Goal: Navigation & Orientation: Find specific page/section

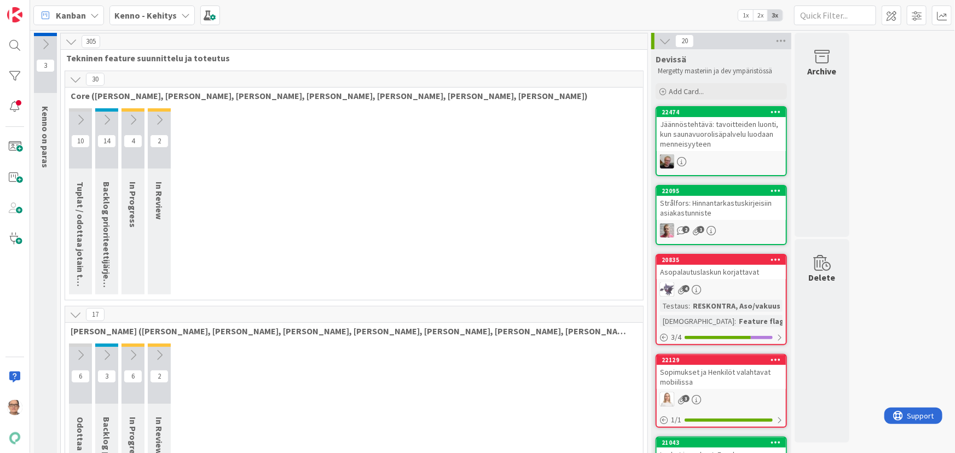
click at [690, 279] on link "20835 Asopalautuslaskun korjattavat 4 Testaus : RESKONTRA, Aso/vakuus Testaushu…" at bounding box center [721, 299] width 131 height 91
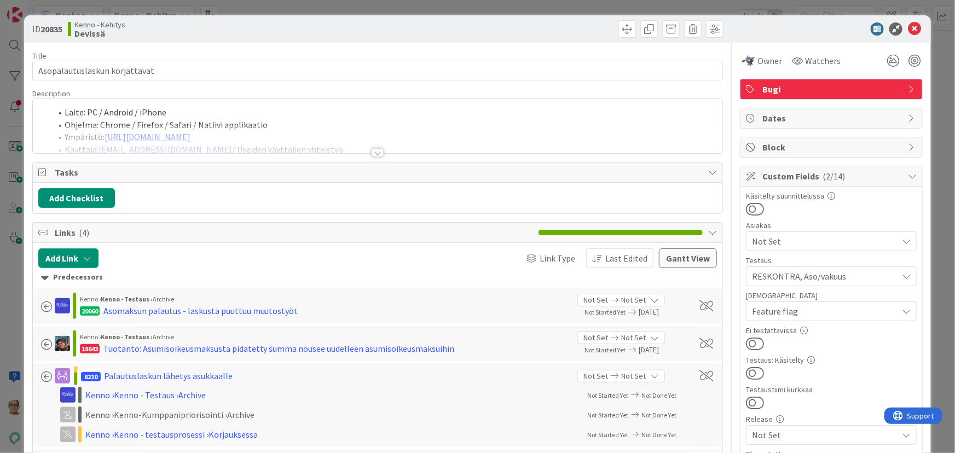
click at [376, 148] on div at bounding box center [378, 152] width 12 height 9
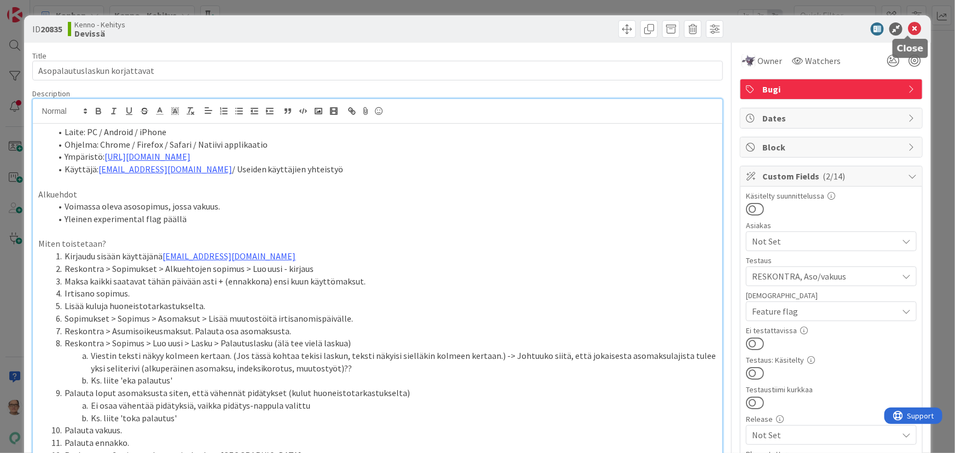
click at [910, 26] on icon at bounding box center [914, 28] width 13 height 13
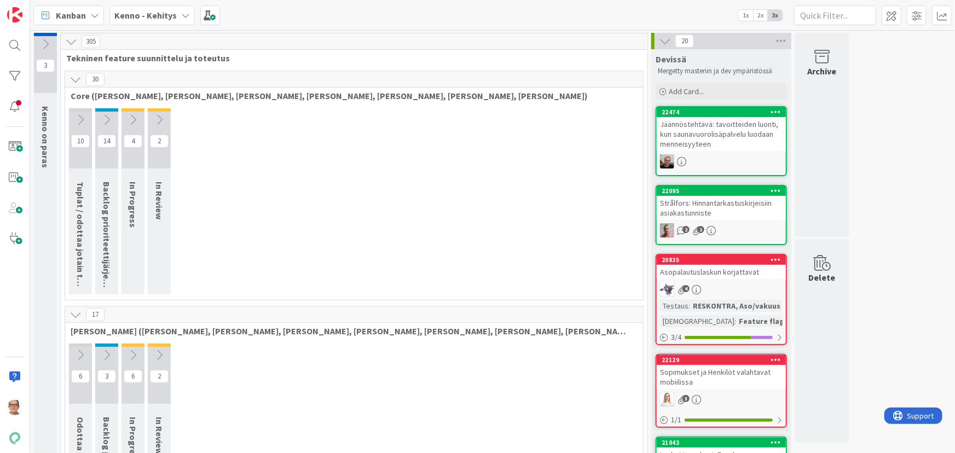
click at [186, 16] on icon at bounding box center [185, 15] width 9 height 9
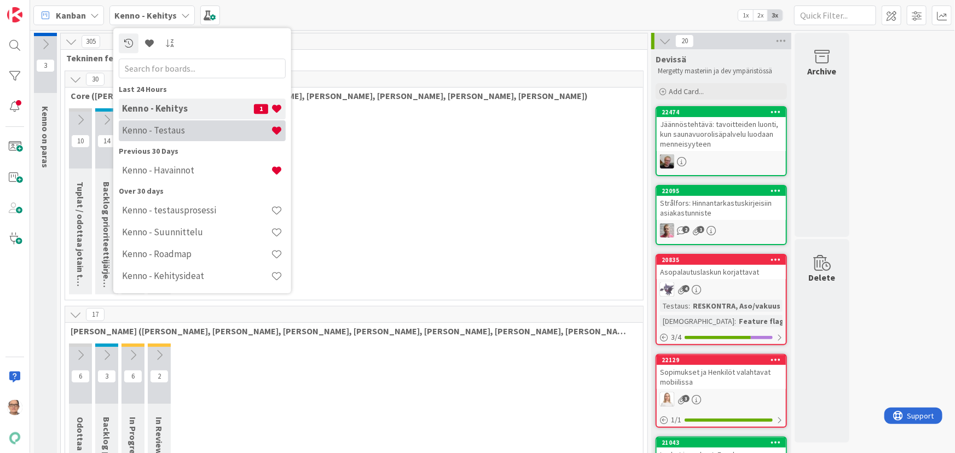
click at [194, 134] on h4 "Kenno - Testaus" at bounding box center [196, 130] width 149 height 11
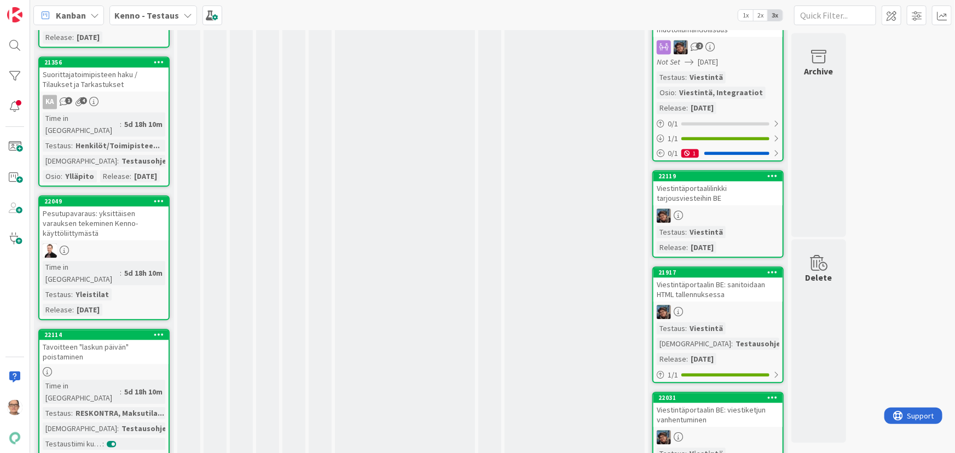
scroll to position [1243, 0]
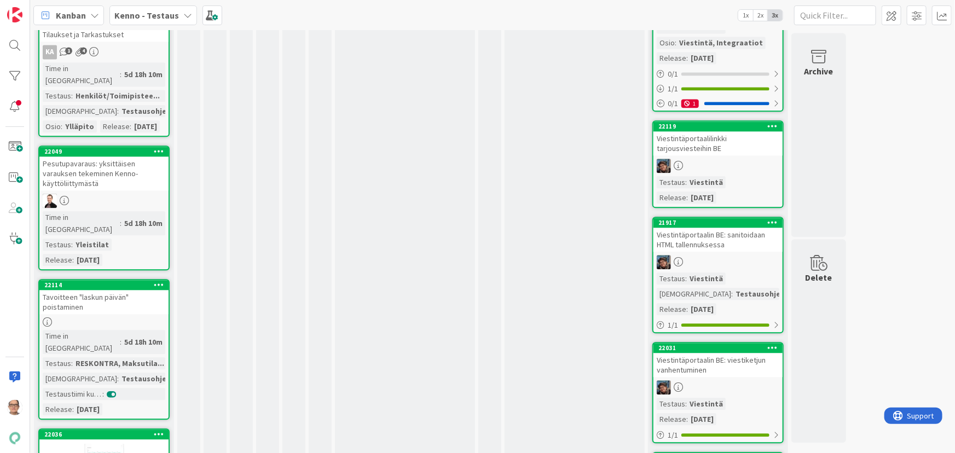
click at [85, 290] on div "Tavoitteen "laskun päivän" poistaminen" at bounding box center [103, 302] width 129 height 24
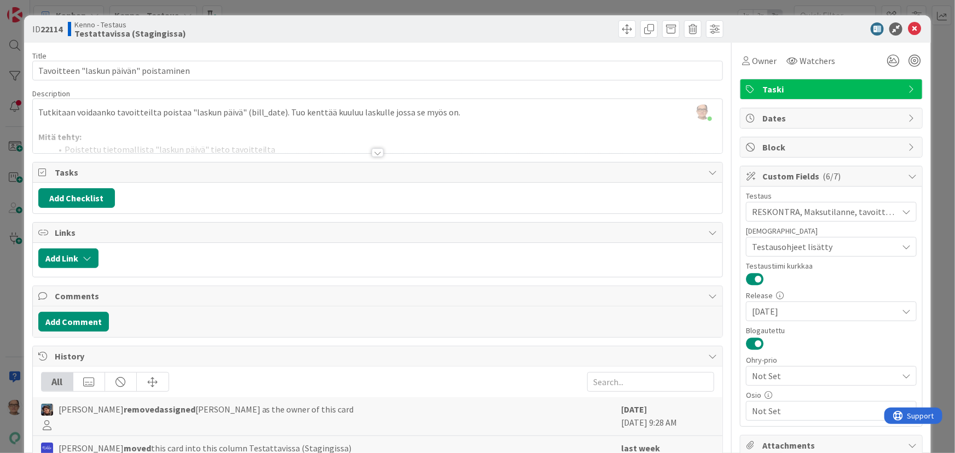
click at [378, 152] on div at bounding box center [378, 152] width 12 height 9
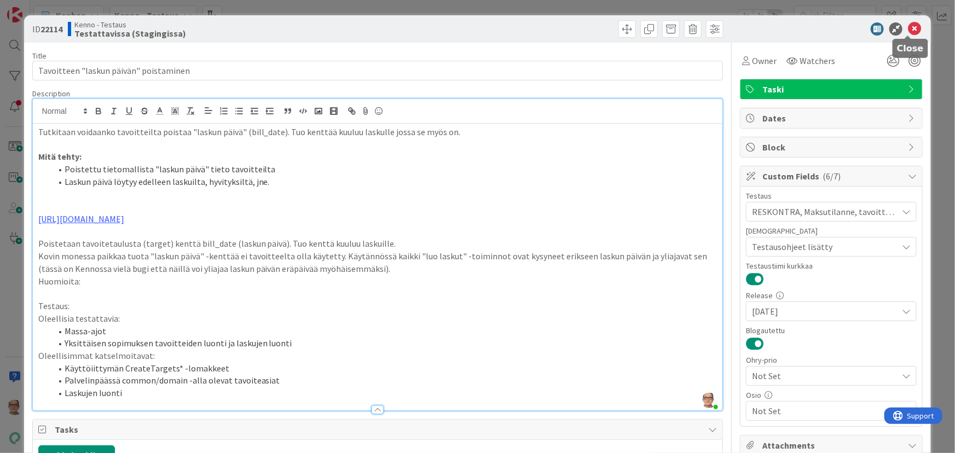
click at [908, 28] on icon at bounding box center [914, 28] width 13 height 13
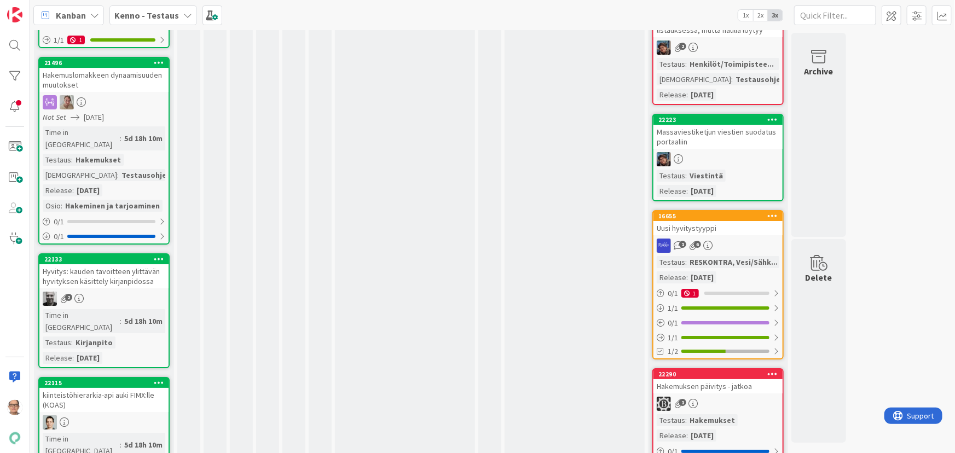
scroll to position [1940, 0]
click at [109, 264] on div "Hyvitys: kauden tavoitteen ylittävän hyvityksen käsittely kirjanpidossa" at bounding box center [103, 276] width 129 height 24
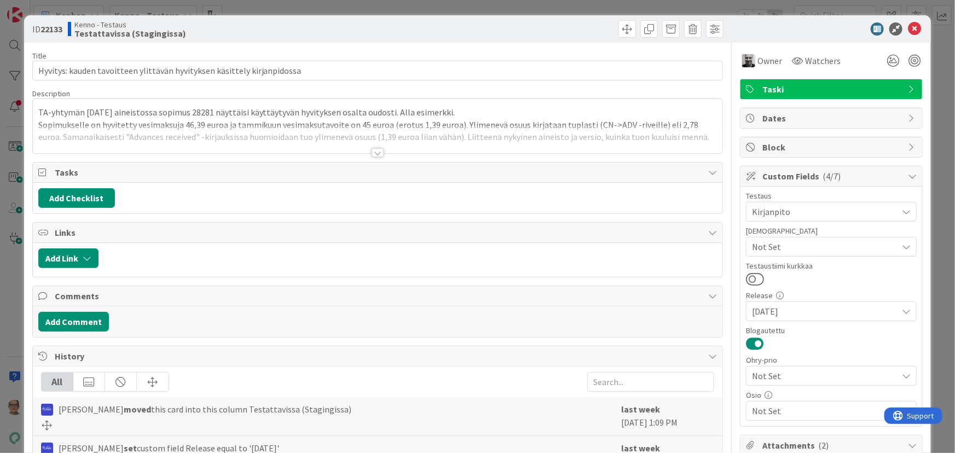
click at [378, 151] on div at bounding box center [378, 152] width 12 height 9
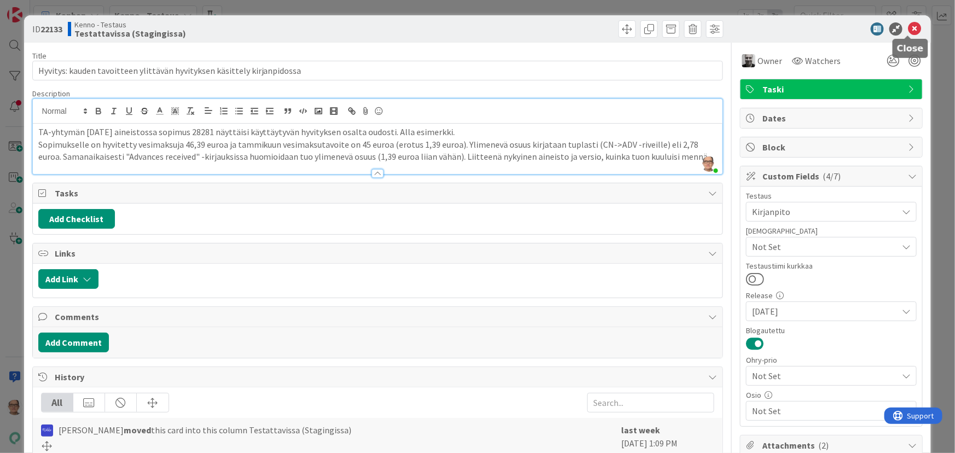
drag, startPoint x: 907, startPoint y: 24, endPoint x: 848, endPoint y: 34, distance: 59.6
click at [908, 24] on icon at bounding box center [914, 28] width 13 height 13
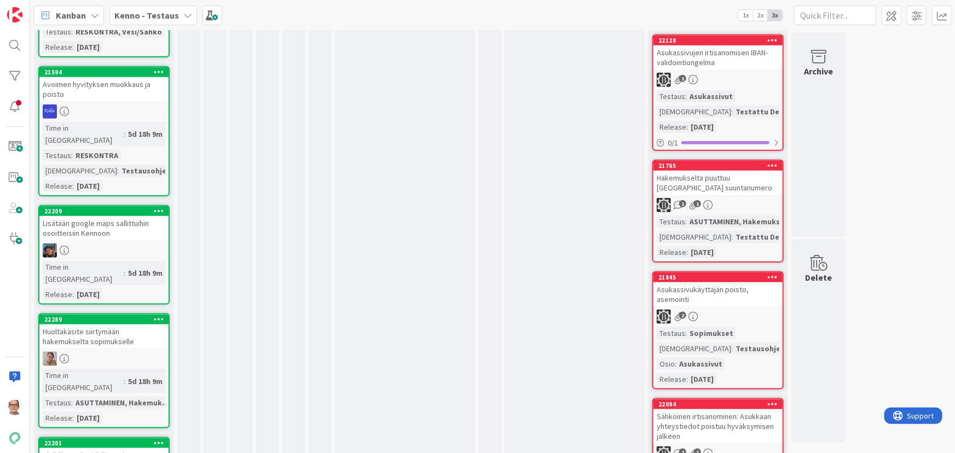
scroll to position [2786, 0]
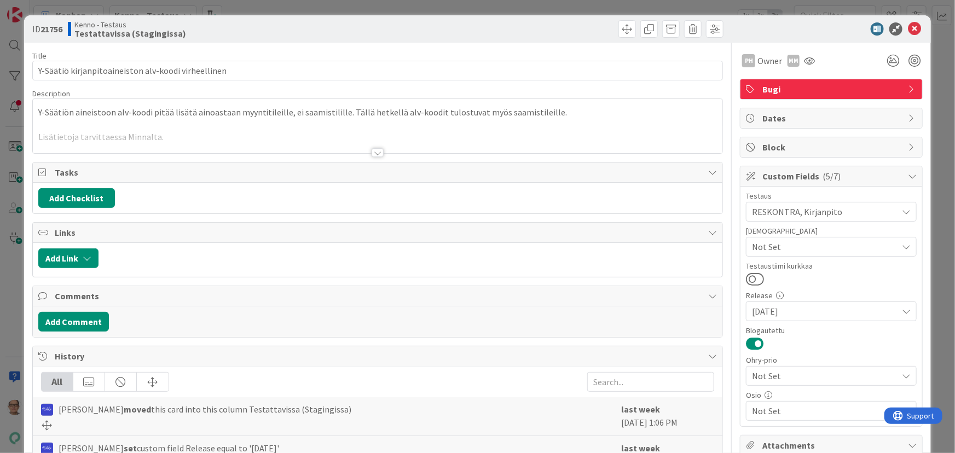
click at [373, 150] on div at bounding box center [378, 152] width 12 height 9
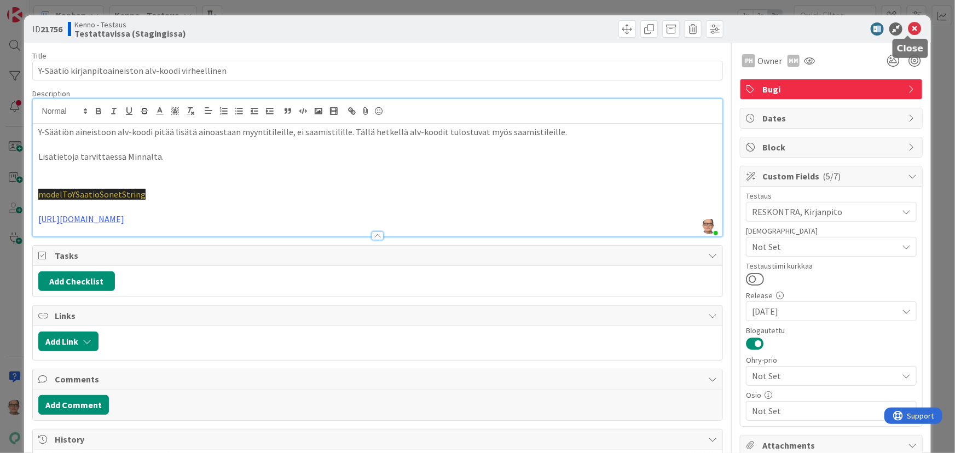
click at [908, 25] on icon at bounding box center [914, 28] width 13 height 13
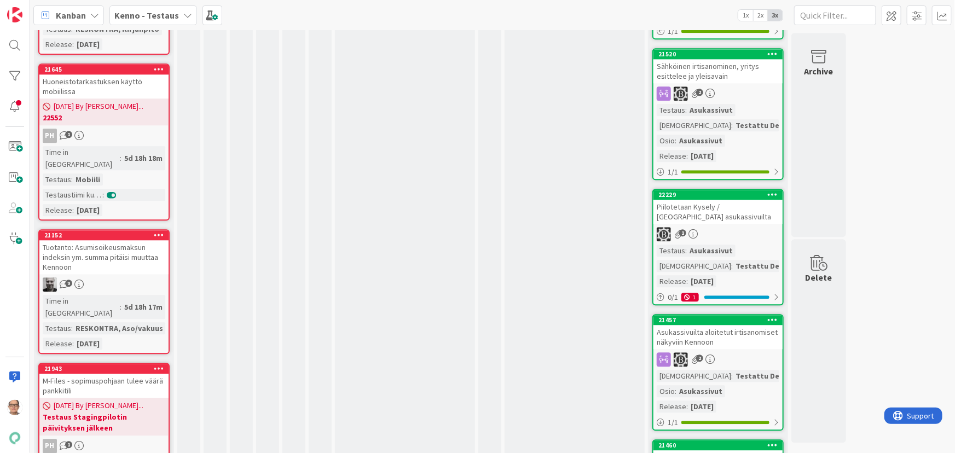
scroll to position [3433, 0]
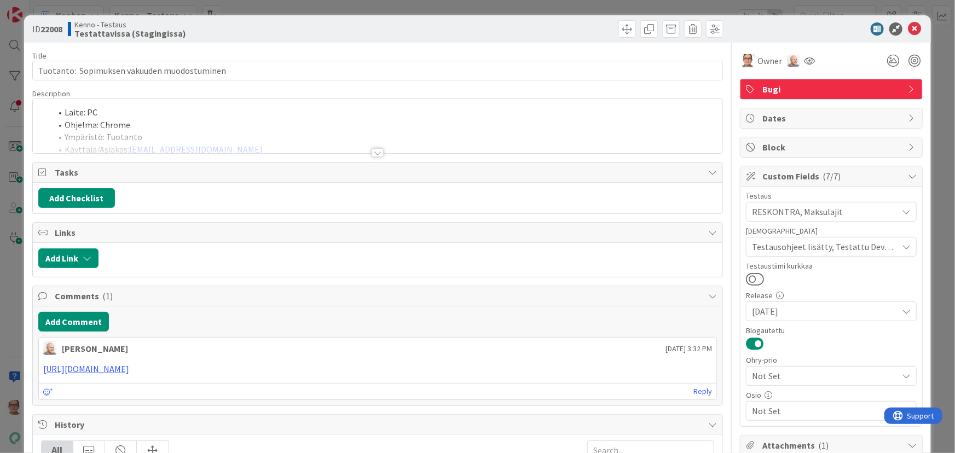
click at [373, 151] on div at bounding box center [378, 152] width 12 height 9
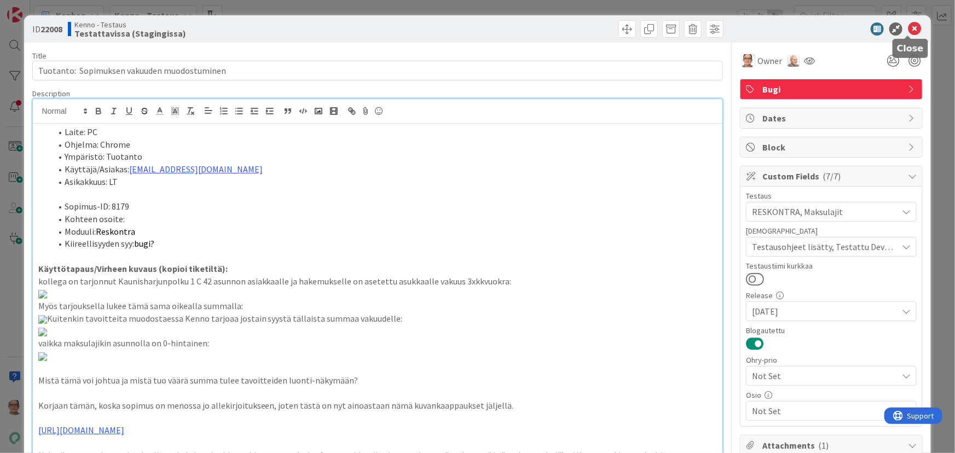
click at [908, 27] on icon at bounding box center [914, 28] width 13 height 13
